Goal: Transaction & Acquisition: Purchase product/service

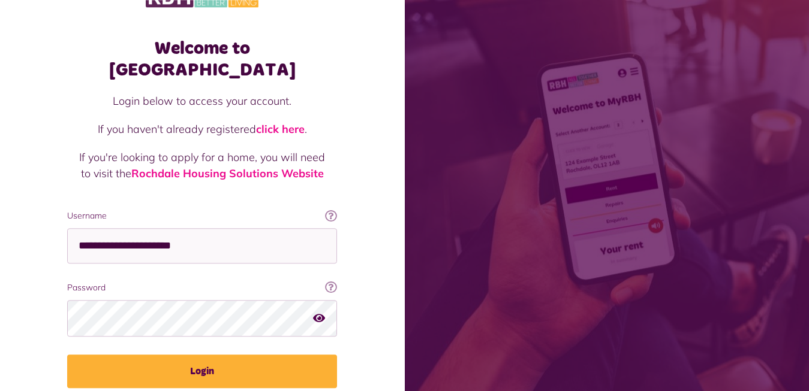
scroll to position [72, 0]
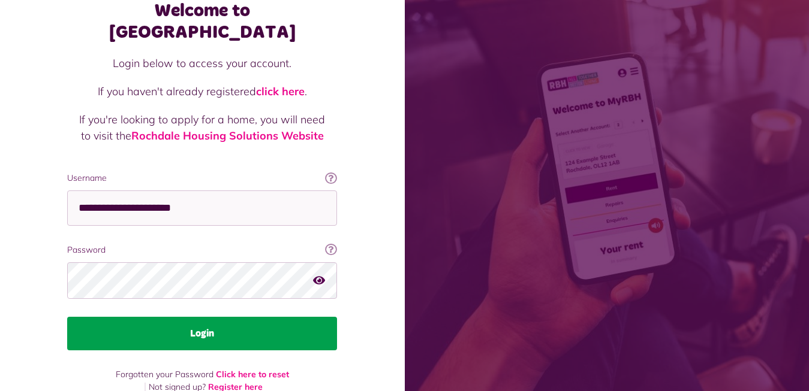
click at [197, 317] on button "Login" at bounding box center [202, 334] width 270 height 34
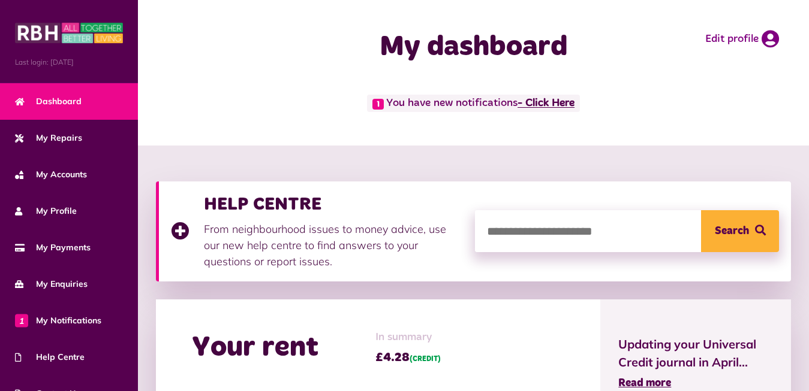
click at [560, 101] on link "- Click Here" at bounding box center [545, 103] width 57 height 11
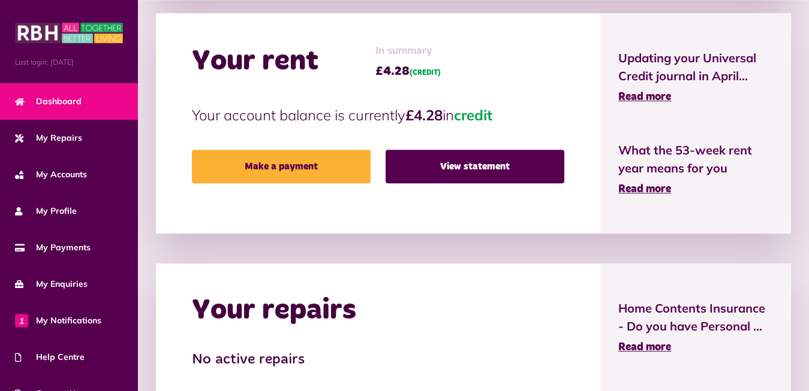
scroll to position [306, 0]
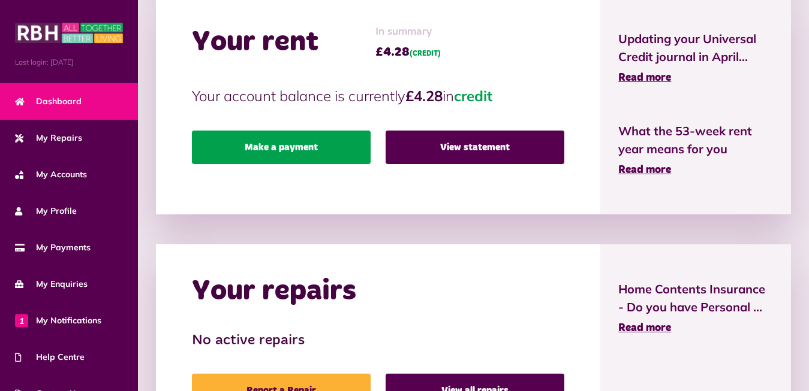
click at [286, 146] on link "Make a payment" at bounding box center [281, 148] width 179 height 34
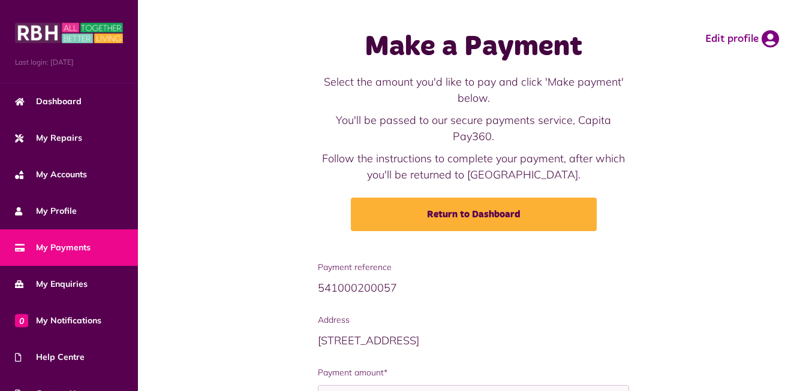
scroll to position [136, 0]
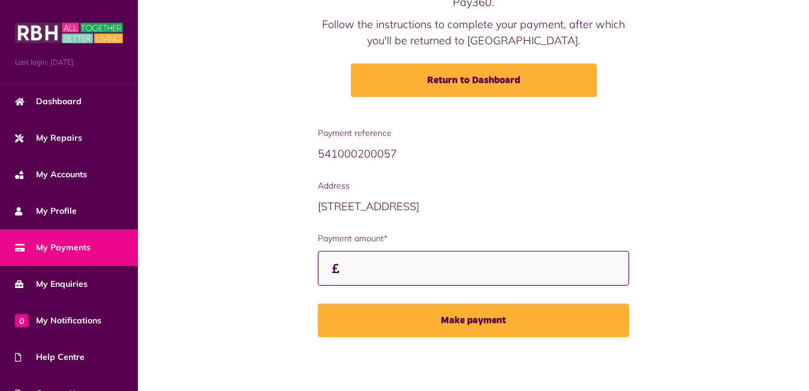
click at [354, 263] on input "Payment amount*" at bounding box center [474, 268] width 312 height 35
type input "******"
click at [318, 304] on button "Make payment" at bounding box center [474, 321] width 312 height 34
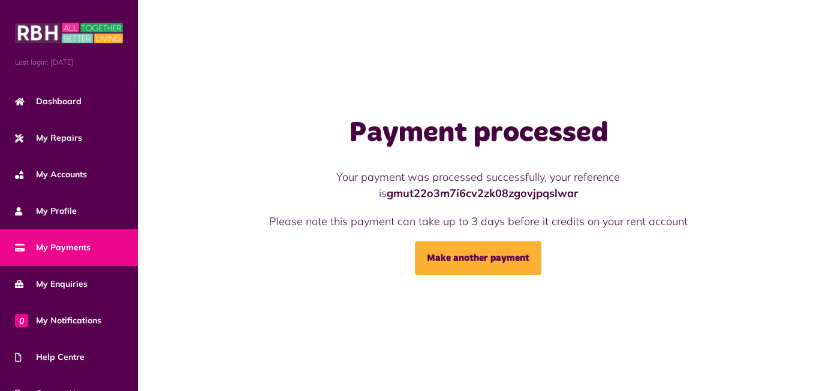
click at [193, 65] on div "Payment processed Your payment was processed successfully, your reference is gm…" at bounding box center [478, 195] width 681 height 391
